Goal: Task Accomplishment & Management: Complete application form

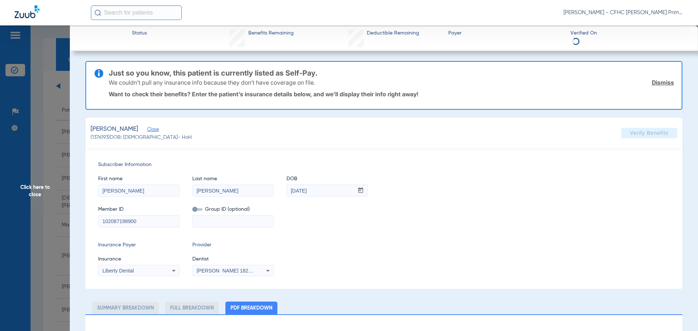
scroll to position [218, 0]
type input "0"
click at [34, 188] on span "Click here to close" at bounding box center [35, 190] width 70 height 331
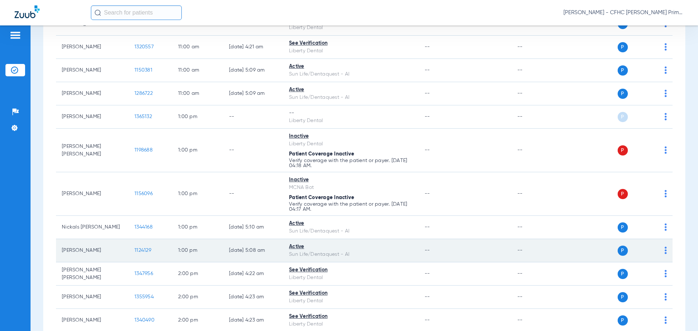
scroll to position [473, 0]
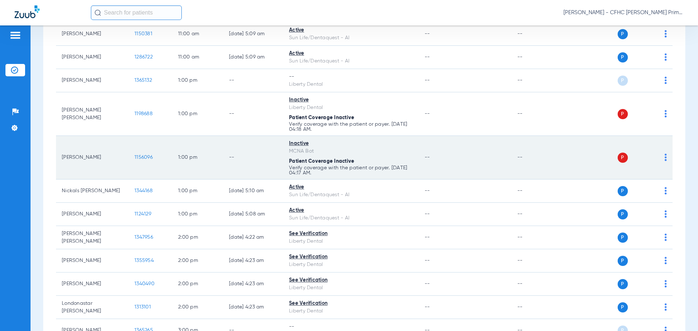
click at [153, 156] on td "1156096" at bounding box center [151, 158] width 44 height 44
click at [151, 157] on span "1156096" at bounding box center [144, 157] width 18 height 5
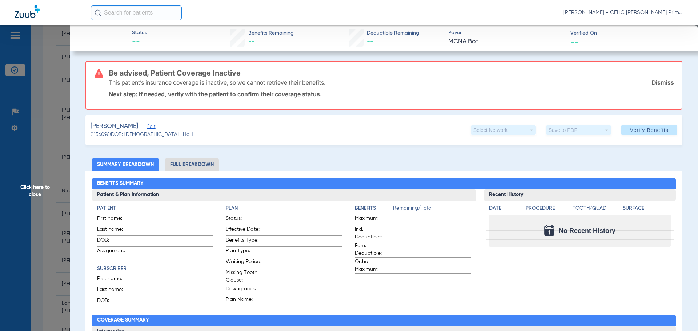
click at [653, 80] on link "Dismiss" at bounding box center [663, 82] width 22 height 7
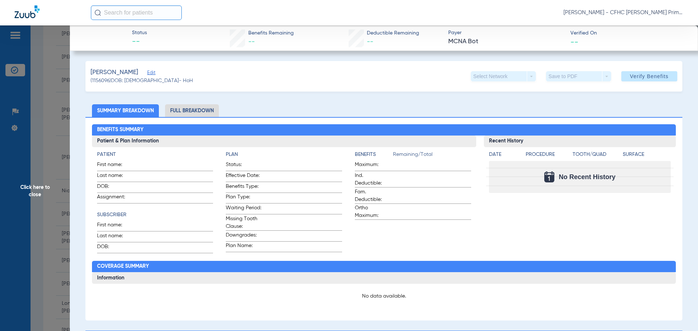
click at [154, 76] on span "Edit" at bounding box center [150, 73] width 7 height 7
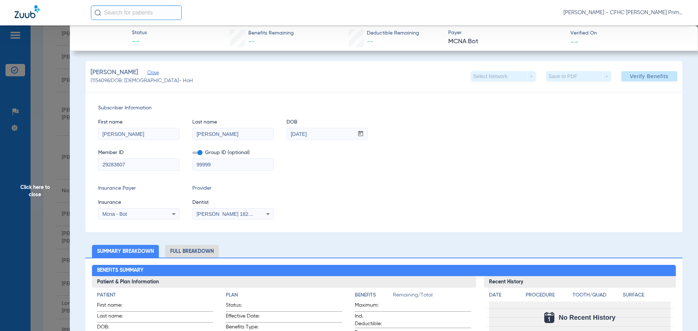
click at [200, 152] on span at bounding box center [197, 153] width 10 height 3
click at [192, 154] on input "checkbox" at bounding box center [192, 154] width 0 height 0
click at [161, 213] on div "Mcna - Bot" at bounding box center [132, 214] width 59 height 5
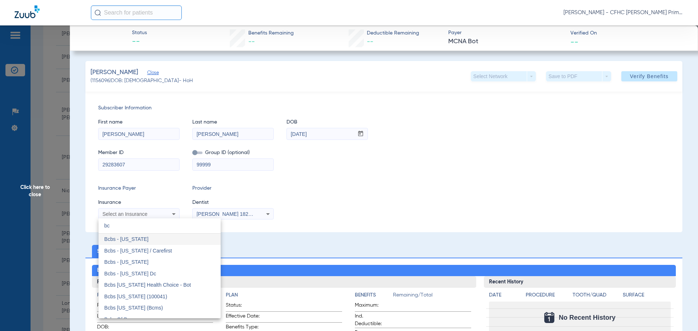
type input "b"
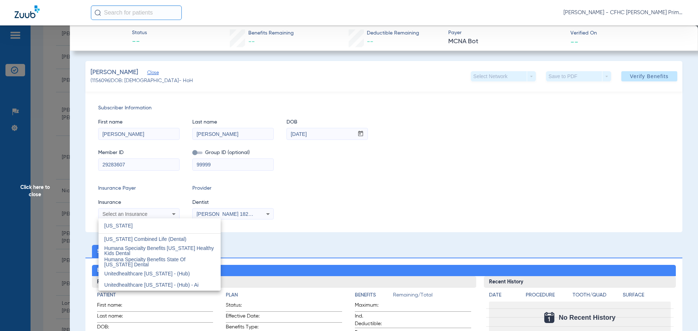
type input "[US_STATE]"
click at [408, 183] on div at bounding box center [349, 165] width 698 height 331
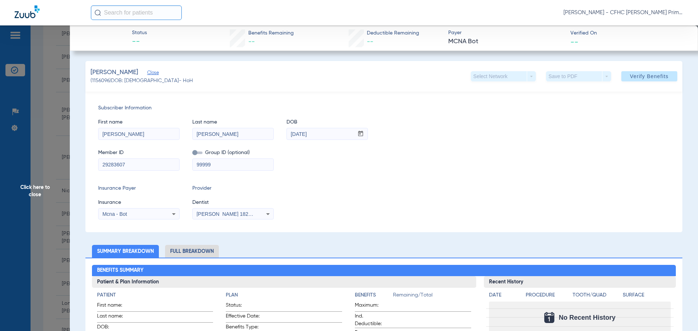
click at [130, 166] on input "29283607" at bounding box center [139, 165] width 81 height 12
